Goal: Find contact information: Find contact information

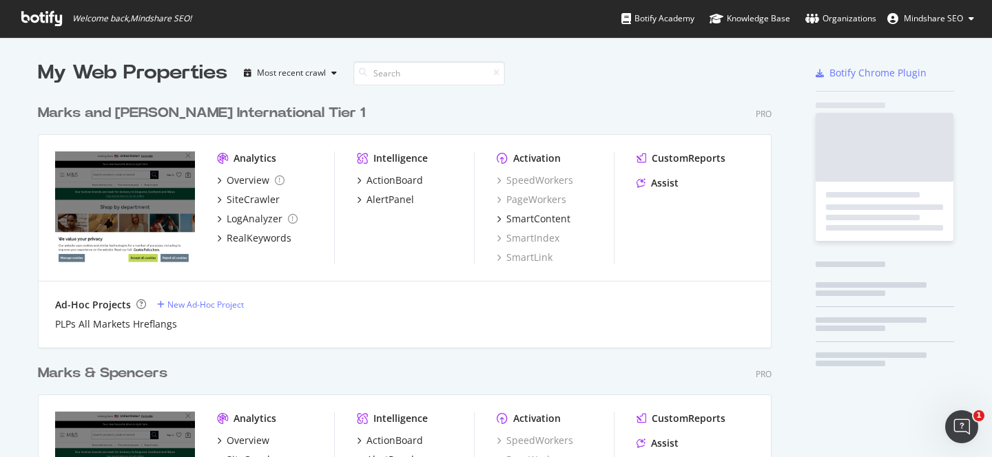
scroll to position [584, 745]
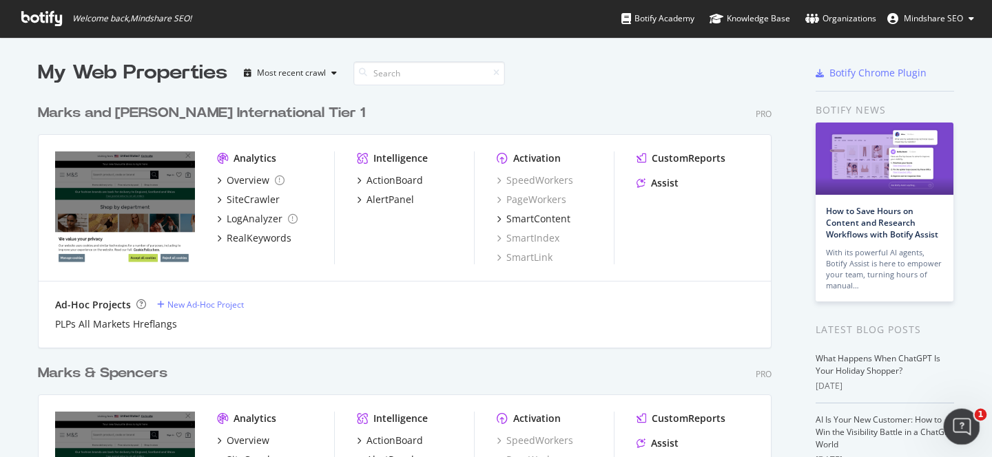
click at [962, 439] on div "Open Intercom Messenger" at bounding box center [959, 424] width 45 height 45
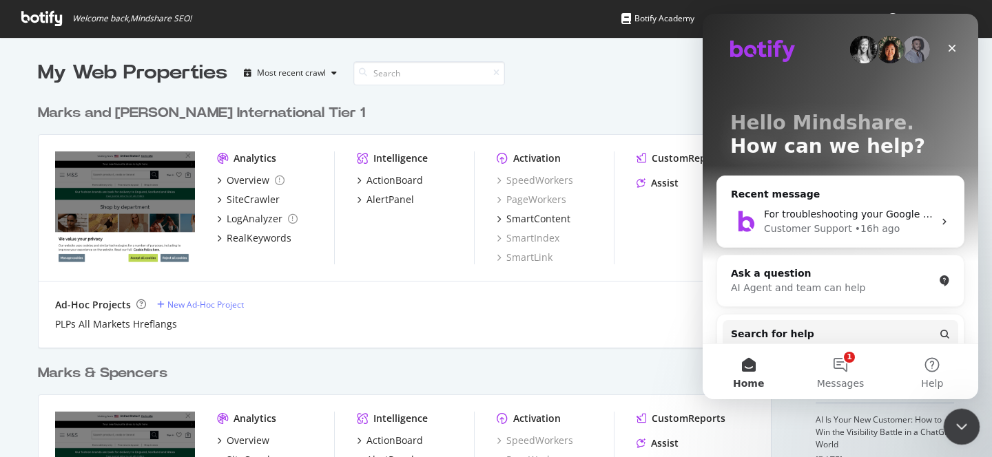
scroll to position [0, 0]
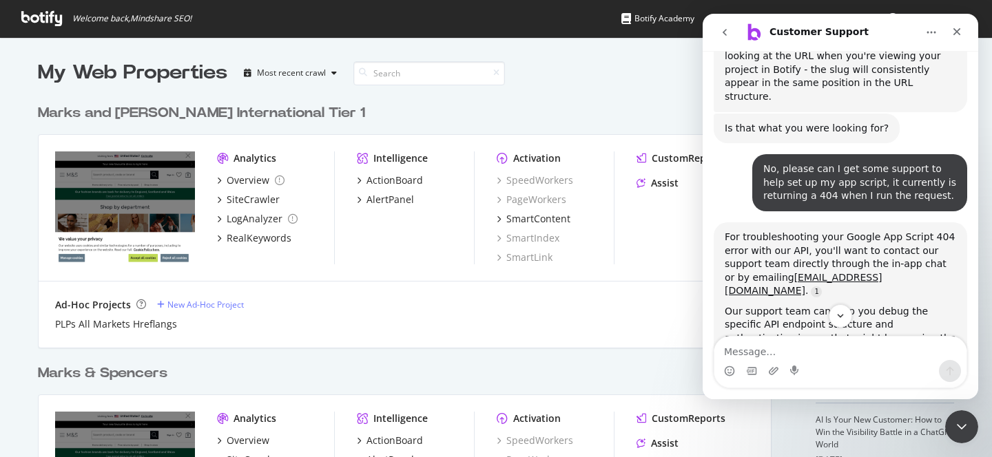
scroll to position [1506, 0]
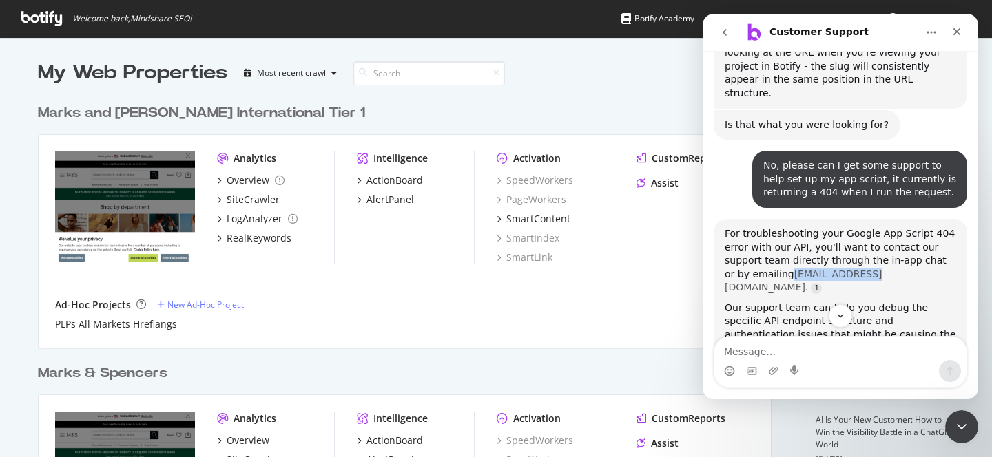
drag, startPoint x: 763, startPoint y: 134, endPoint x: 837, endPoint y: 134, distance: 73.7
click at [838, 227] on div "For troubleshooting your Google App Script 404 error with our API, you'll want …" at bounding box center [840, 261] width 231 height 68
copy link "[EMAIL_ADDRESS][DOMAIN_NAME]"
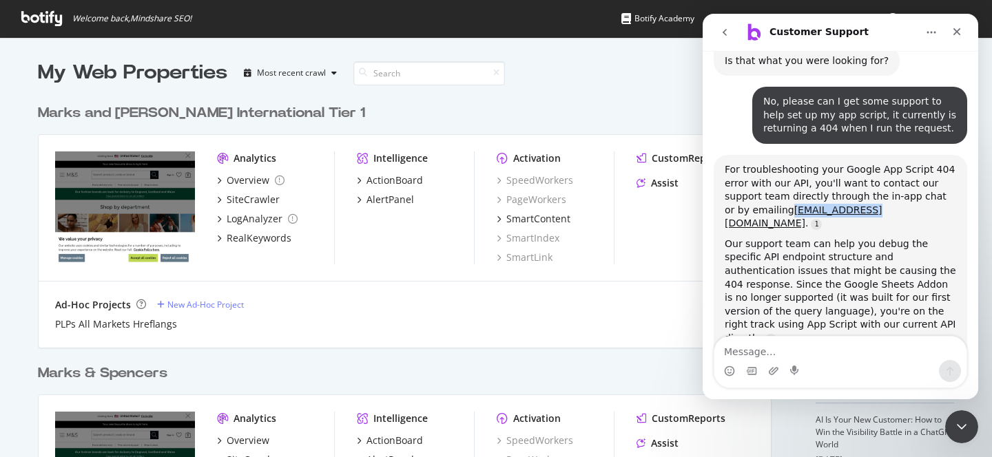
scroll to position [1600, 0]
